Goal: Task Accomplishment & Management: Manage account settings

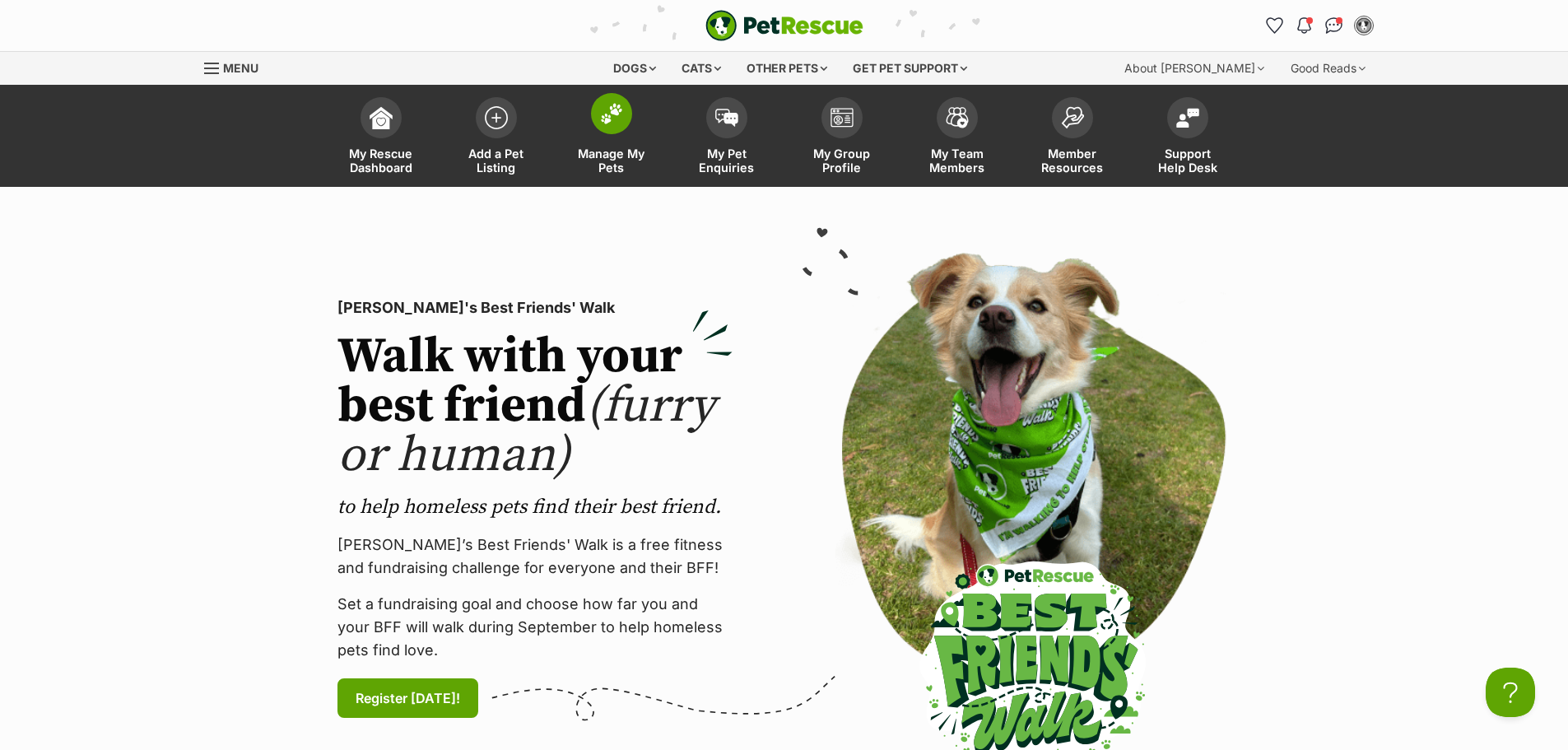
click at [594, 137] on link "Manage My Pets" at bounding box center [612, 138] width 115 height 98
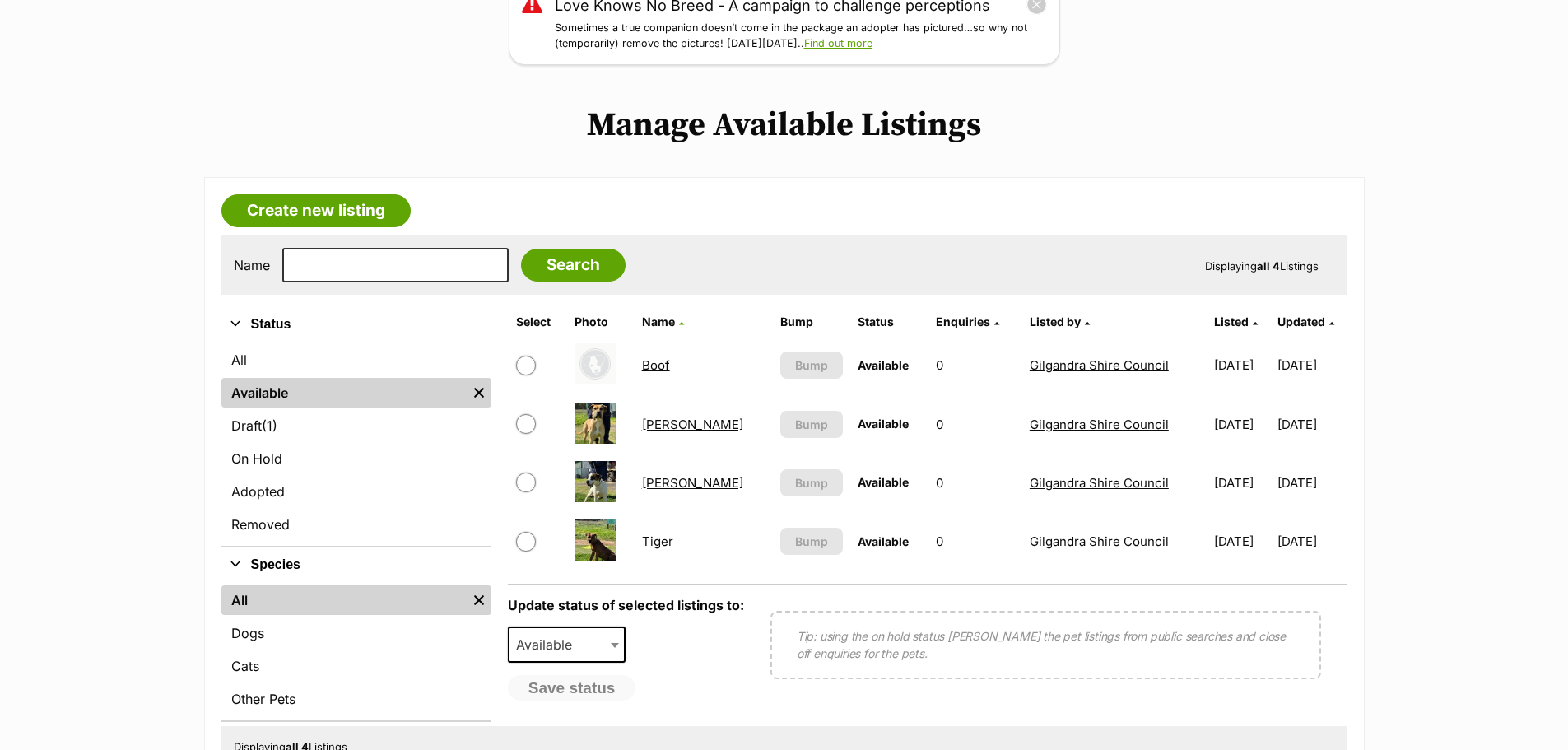
click at [670, 366] on link "Boof" at bounding box center [656, 365] width 28 height 15
